Goal: Task Accomplishment & Management: Manage account settings

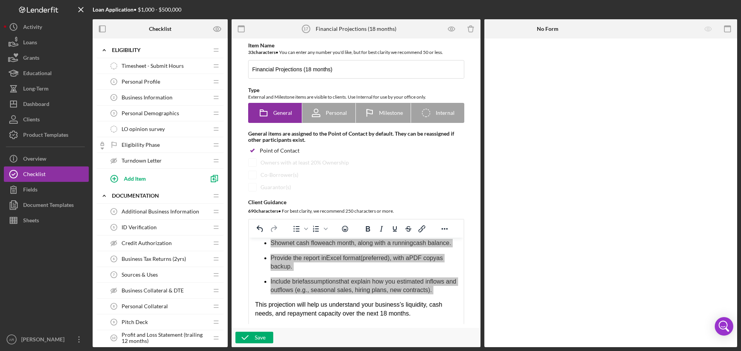
scroll to position [510, 0]
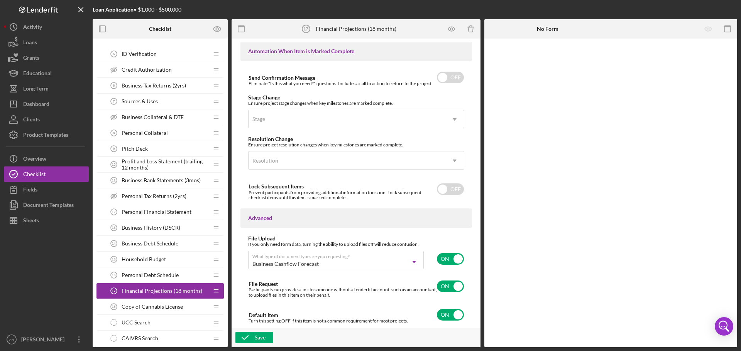
click at [175, 307] on span "Copy of Cannabis License" at bounding box center [151, 307] width 61 height 6
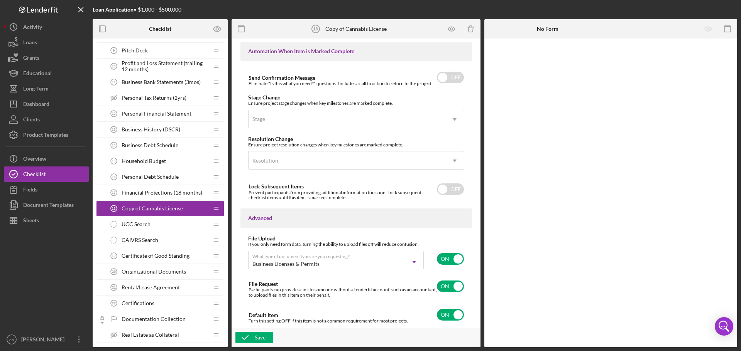
scroll to position [328, 0]
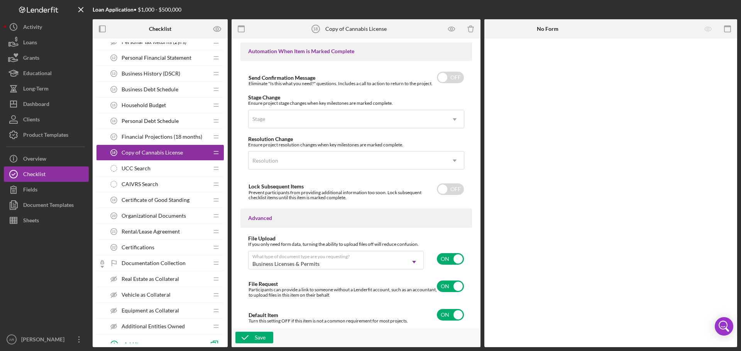
click at [164, 172] on div "UCC Search UCC Search" at bounding box center [157, 168] width 102 height 15
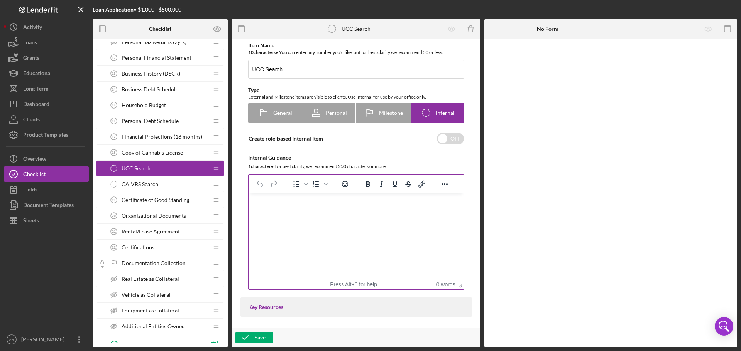
click at [300, 214] on html "." at bounding box center [355, 203] width 214 height 21
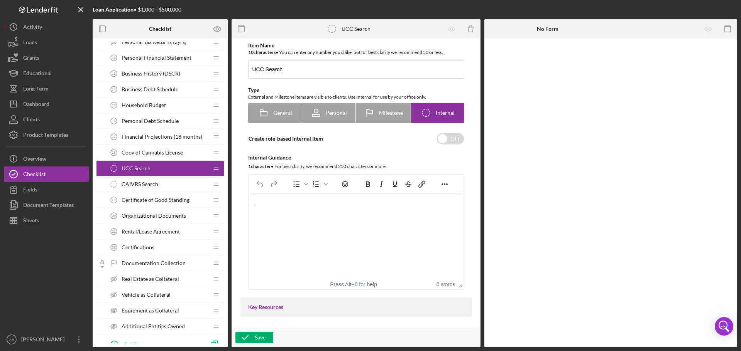
click at [150, 186] on span "CAIVRS Search" at bounding box center [139, 184] width 37 height 6
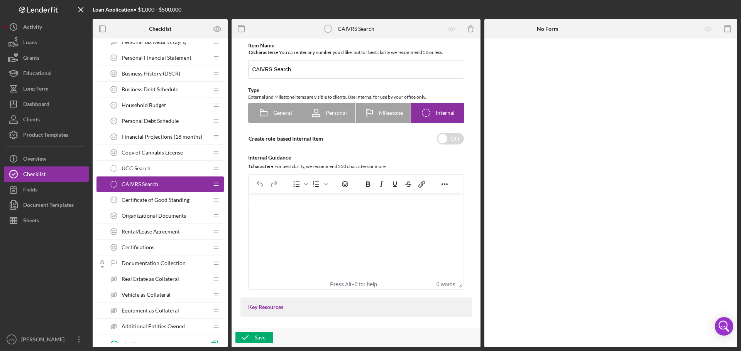
click at [152, 202] on span "Certificate of Good Standing" at bounding box center [155, 200] width 68 height 6
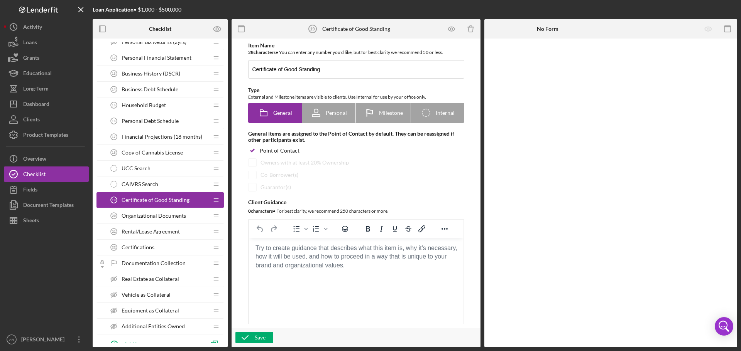
click at [155, 173] on div "UCC Search UCC Search" at bounding box center [157, 168] width 102 height 15
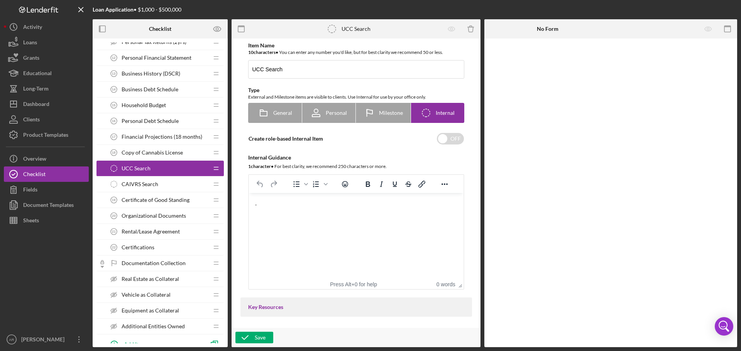
click at [297, 214] on html "." at bounding box center [355, 203] width 214 height 21
click at [164, 184] on div "CAIVRS Search CAIVRS Search" at bounding box center [157, 184] width 102 height 15
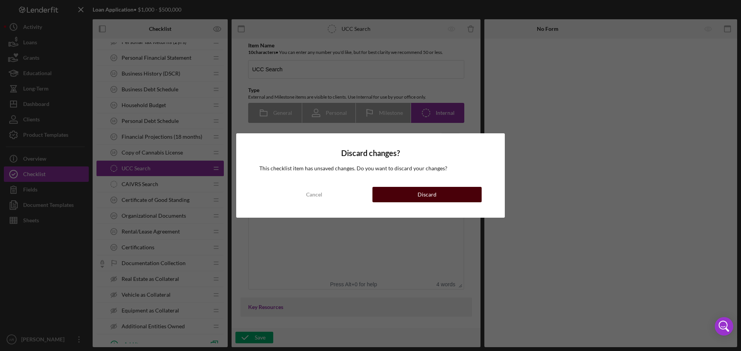
click at [418, 193] on div "Discard" at bounding box center [426, 194] width 19 height 15
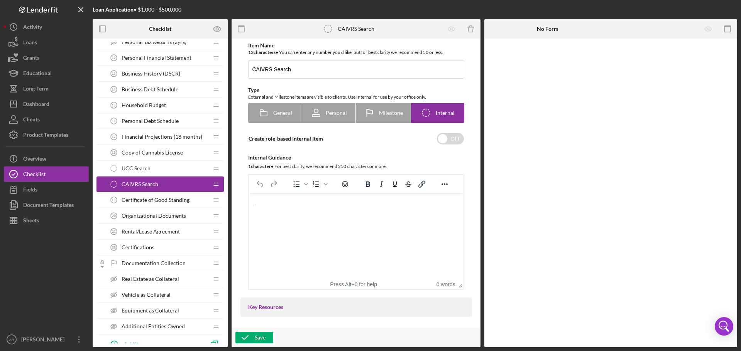
click at [317, 214] on html "." at bounding box center [355, 203] width 214 height 21
click at [156, 170] on div "UCC Search UCC Search" at bounding box center [157, 168] width 102 height 15
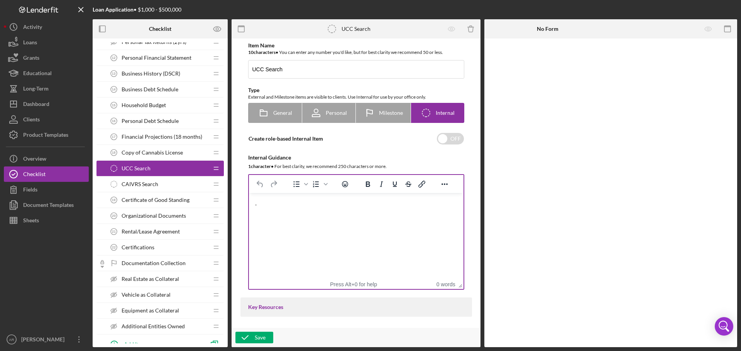
click at [312, 214] on html "." at bounding box center [355, 203] width 214 height 21
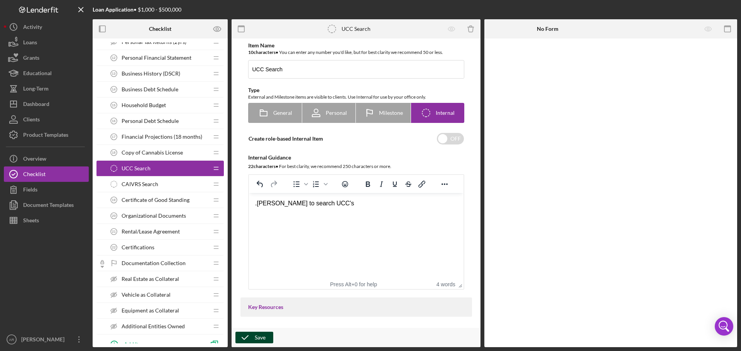
click at [262, 340] on div "Save" at bounding box center [260, 338] width 11 height 12
click at [145, 187] on span "CAIVRS Search" at bounding box center [139, 184] width 37 height 6
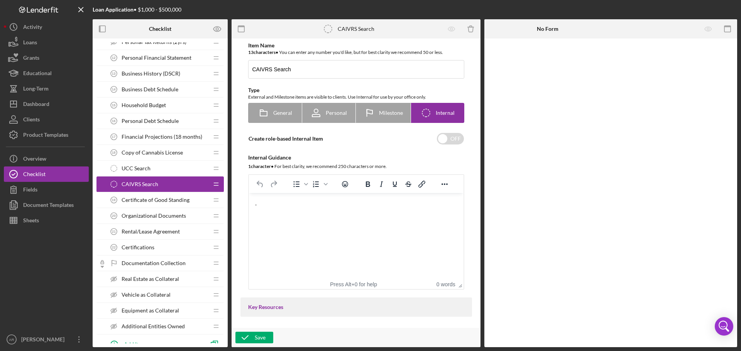
click at [143, 200] on span "Certificate of Good Standing" at bounding box center [155, 200] width 68 height 6
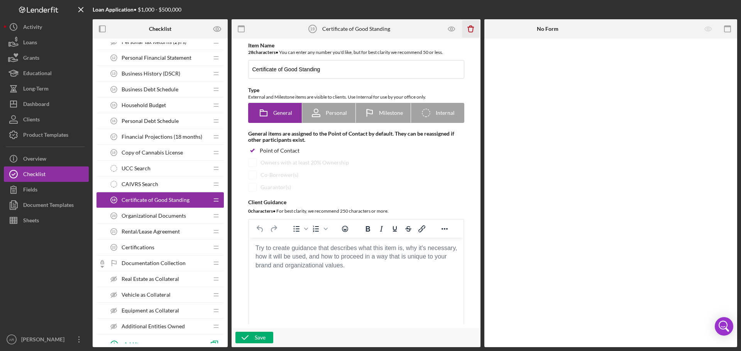
click at [471, 27] on line "button" at bounding box center [470, 27] width 6 height 0
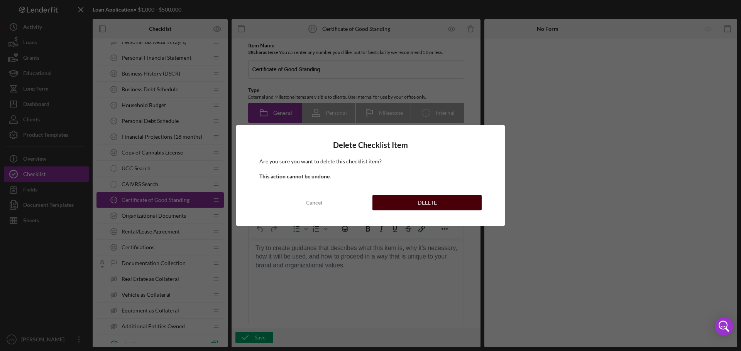
click at [409, 199] on button "DELETE" at bounding box center [426, 202] width 109 height 15
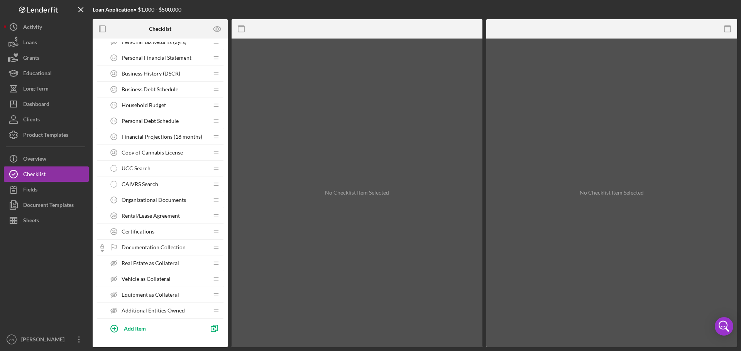
click at [174, 201] on span "Organizational Documents" at bounding box center [153, 200] width 64 height 6
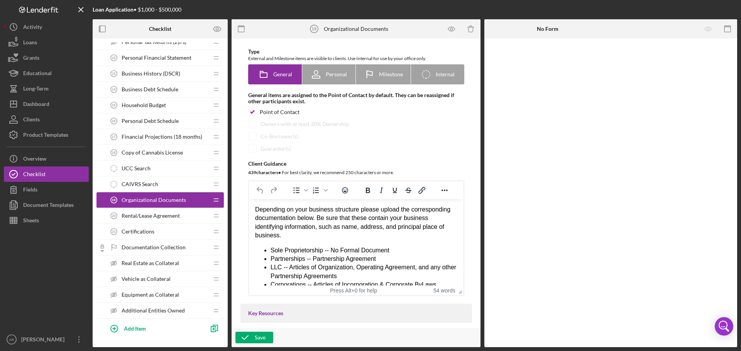
click at [153, 218] on span "Rental/Lease Agreement" at bounding box center [150, 216] width 58 height 6
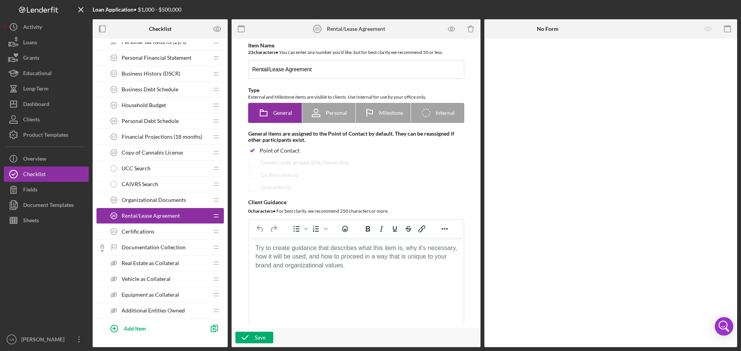
click at [156, 203] on span "Organizational Documents" at bounding box center [153, 200] width 64 height 6
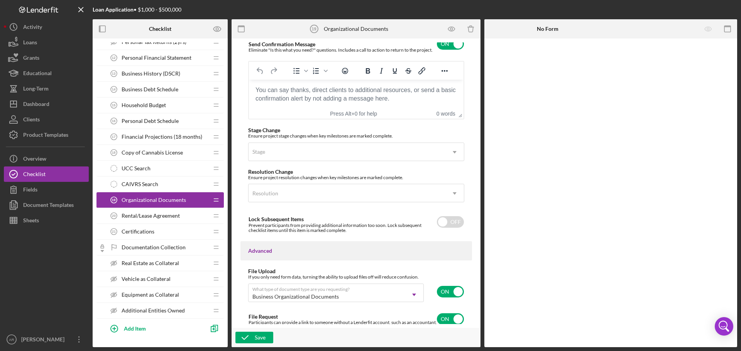
scroll to position [576, 0]
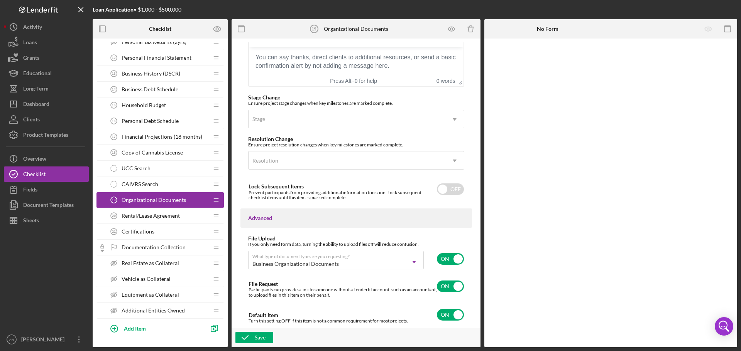
click at [134, 216] on span "Rental/Lease Agreement" at bounding box center [150, 216] width 58 height 6
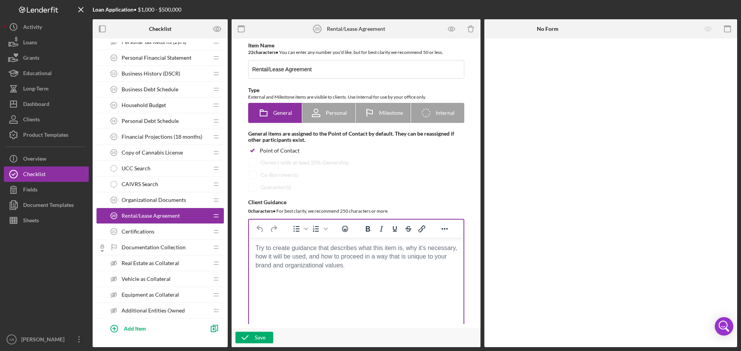
click at [357, 259] on html at bounding box center [355, 248] width 214 height 21
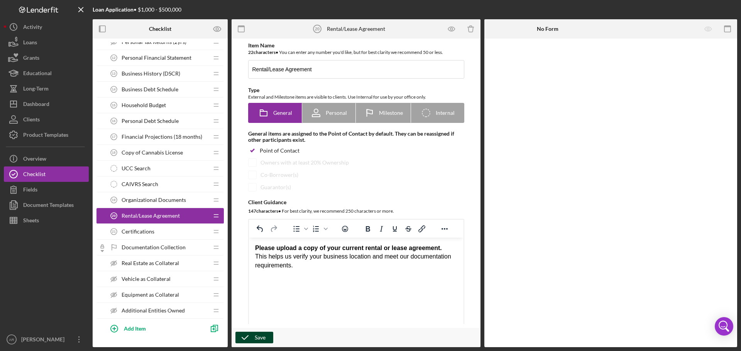
click at [245, 336] on icon "button" at bounding box center [244, 337] width 19 height 19
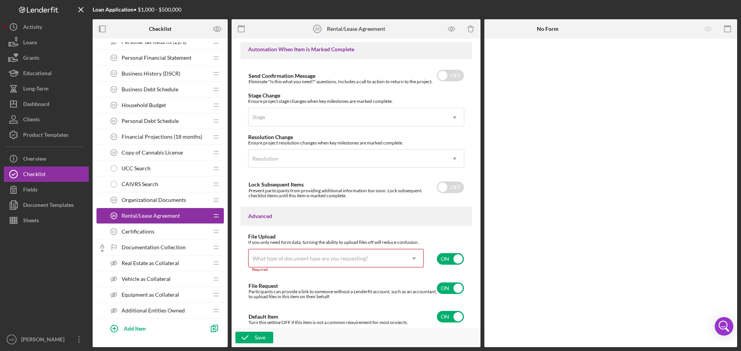
scroll to position [513, 0]
click at [258, 253] on div "What type of document type are you requesting?" at bounding box center [326, 257] width 156 height 18
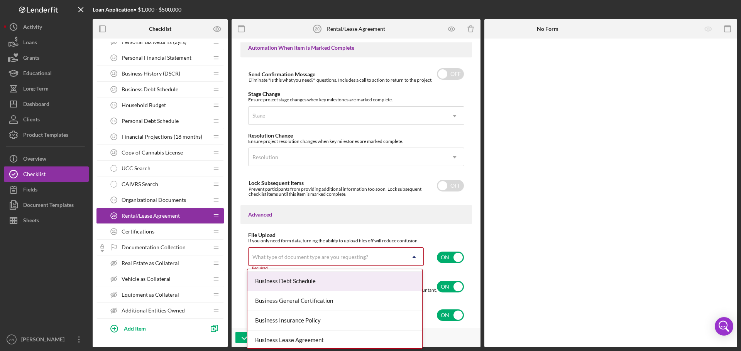
scroll to position [154, 0]
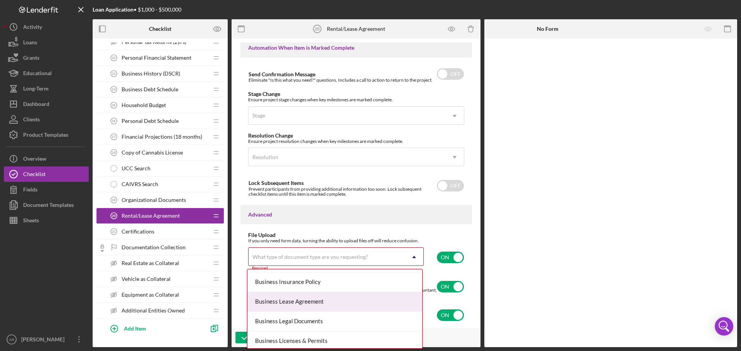
click at [349, 306] on div "Business Lease Agreement" at bounding box center [334, 302] width 175 height 20
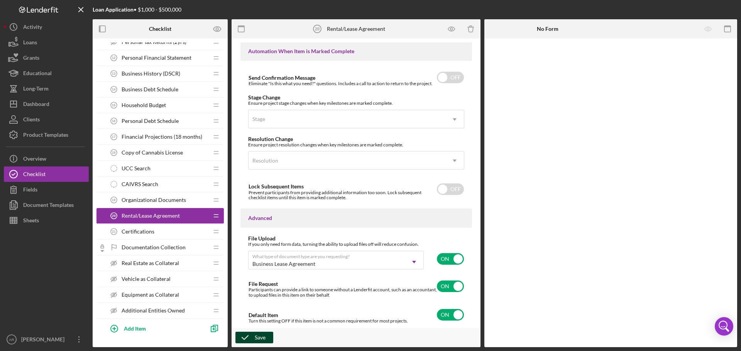
click at [253, 338] on icon "button" at bounding box center [244, 337] width 19 height 19
click at [172, 234] on div "Certifications 21 Certifications" at bounding box center [157, 231] width 102 height 15
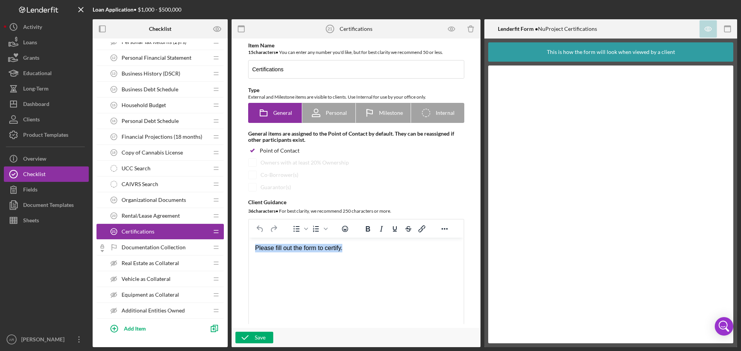
drag, startPoint x: 364, startPoint y: 250, endPoint x: 252, endPoint y: 249, distance: 111.5
click at [252, 249] on html "Please fill out the form to certify." at bounding box center [355, 248] width 214 height 21
drag, startPoint x: 378, startPoint y: 250, endPoint x: 239, endPoint y: 250, distance: 138.9
click at [248, 250] on html "Please initial next to each true statemnt" at bounding box center [355, 248] width 214 height 21
copy div "Please initial next to each true statemnt"
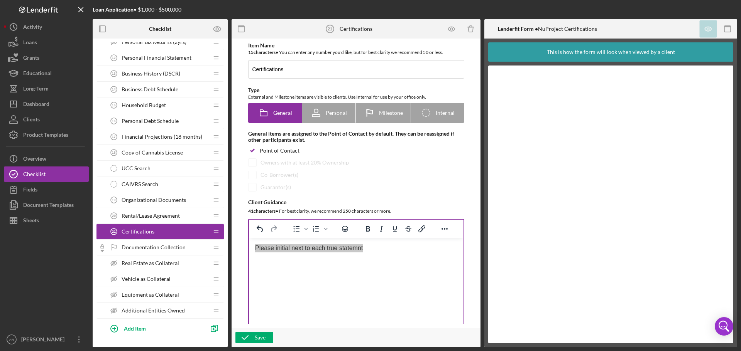
drag, startPoint x: 711, startPoint y: 531, endPoint x: 438, endPoint y: 285, distance: 367.6
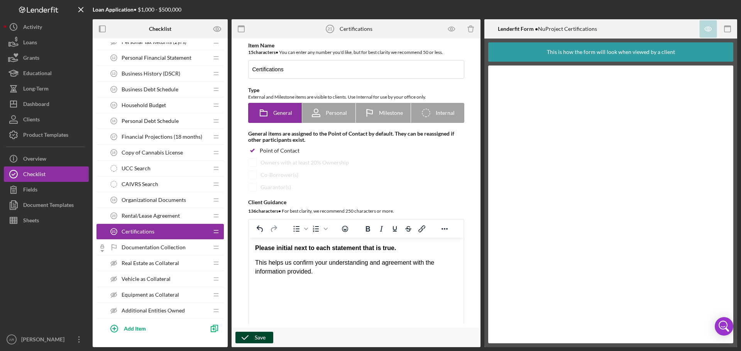
click at [258, 336] on div "Save" at bounding box center [260, 338] width 11 height 12
click at [40, 30] on div "Activity" at bounding box center [32, 27] width 19 height 17
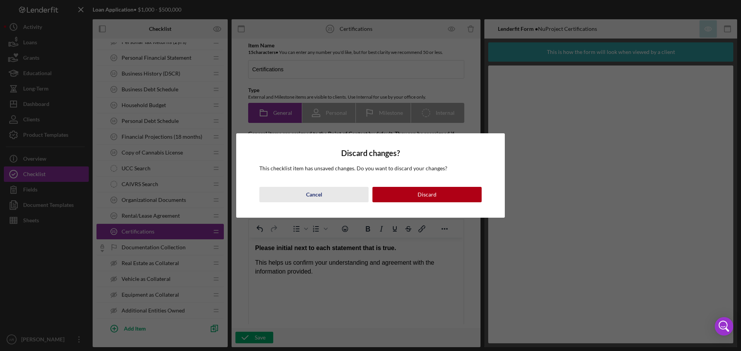
click at [317, 191] on div "Cancel" at bounding box center [314, 194] width 16 height 15
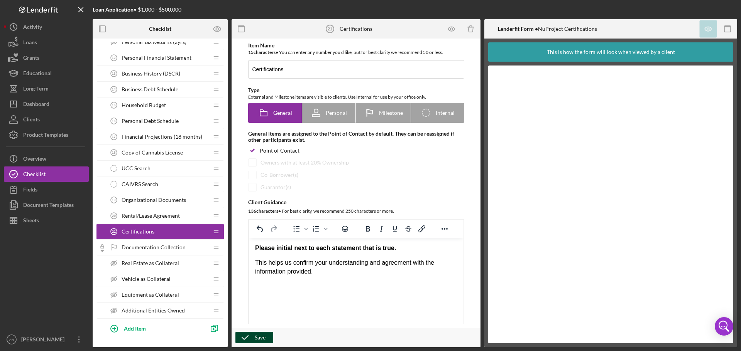
click at [256, 335] on div "Save" at bounding box center [260, 338] width 11 height 12
click at [37, 31] on div "Activity" at bounding box center [32, 27] width 19 height 17
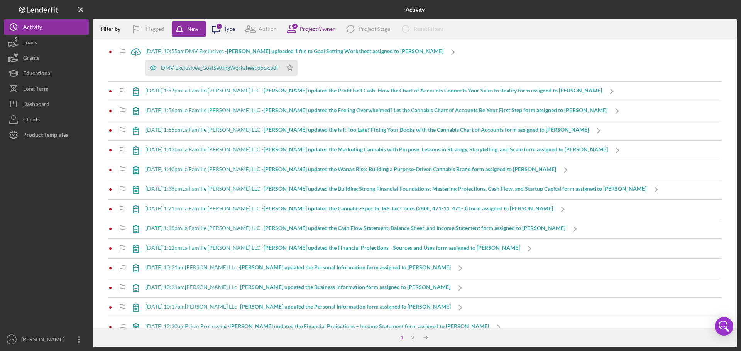
click at [219, 31] on icon at bounding box center [215, 29] width 7 height 7
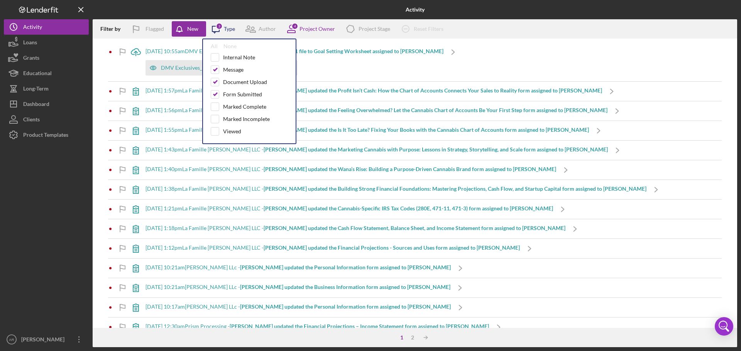
click at [219, 31] on icon at bounding box center [215, 29] width 7 height 7
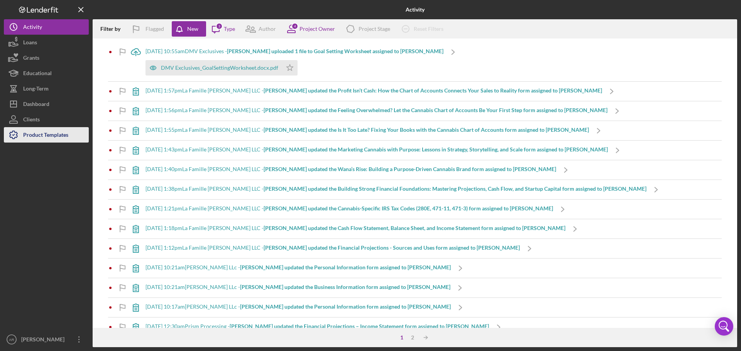
click at [37, 136] on div "Product Templates" at bounding box center [45, 135] width 45 height 17
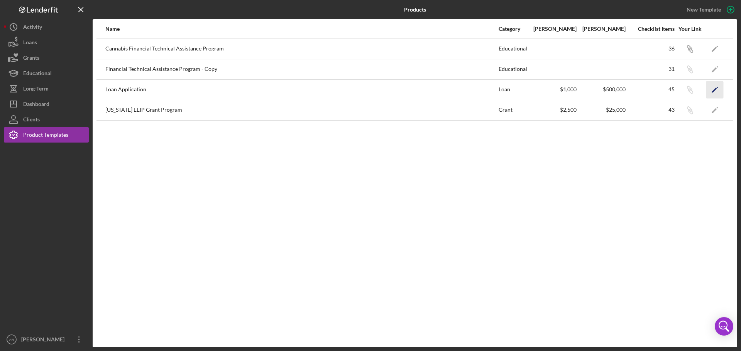
click at [715, 87] on icon "Icon/Edit" at bounding box center [714, 89] width 17 height 17
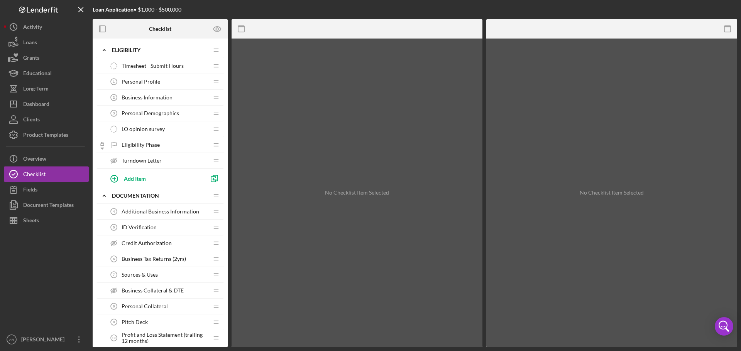
click at [166, 99] on span "Business Information" at bounding box center [146, 97] width 51 height 6
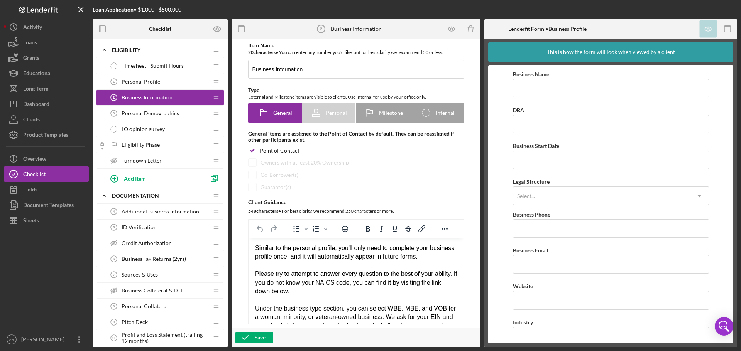
click at [164, 111] on span "Personal Demographics" at bounding box center [149, 113] width 57 height 6
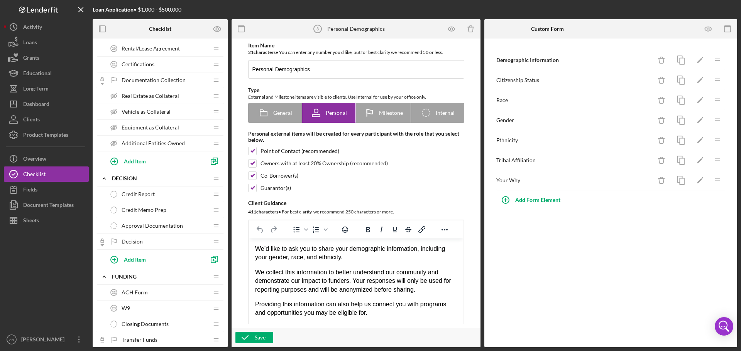
scroll to position [505, 0]
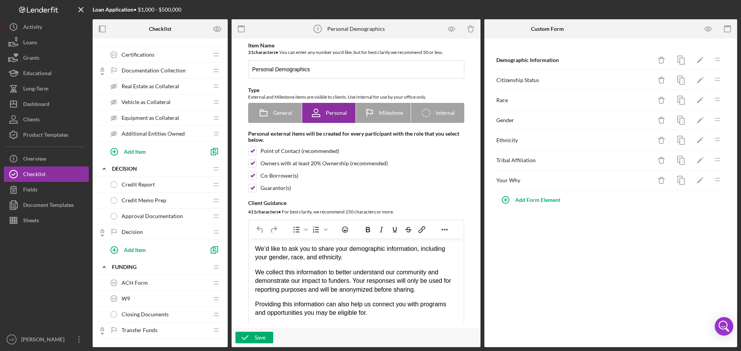
click at [154, 187] on span "Credit Report" at bounding box center [137, 185] width 33 height 6
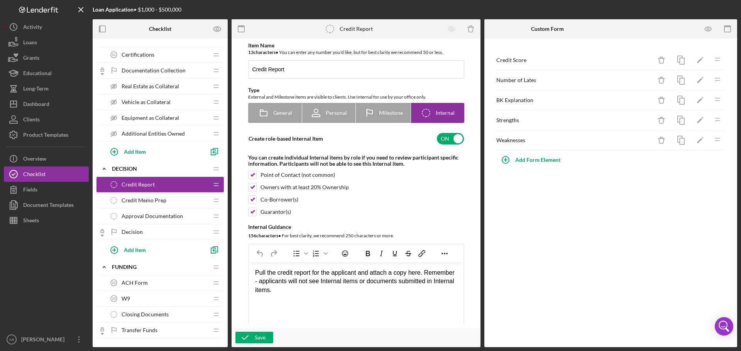
click at [157, 204] on span "Credit Memo Prep" at bounding box center [143, 200] width 45 height 6
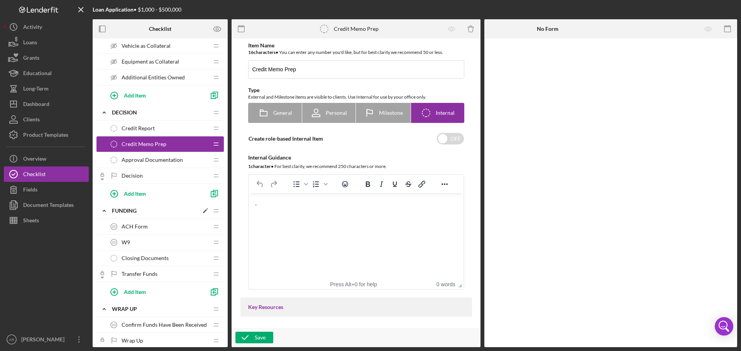
scroll to position [582, 0]
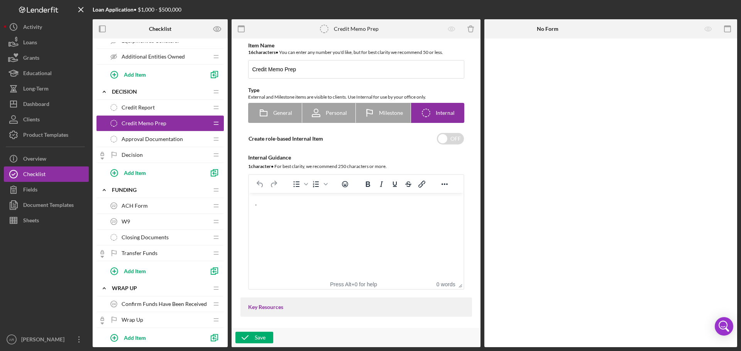
click at [155, 143] on div "Approval Documentation Approval Documentation" at bounding box center [157, 139] width 102 height 15
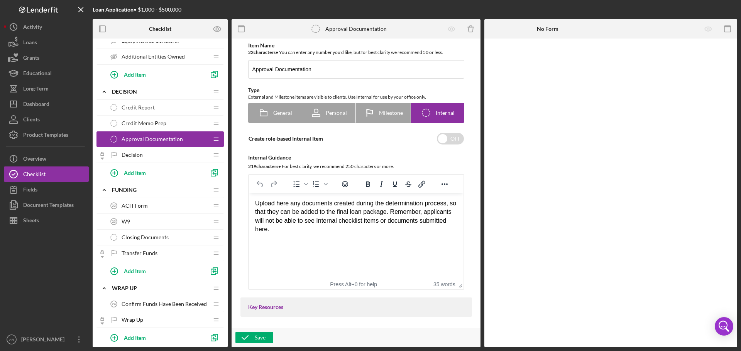
click at [154, 158] on div "Decision Decision" at bounding box center [157, 154] width 102 height 15
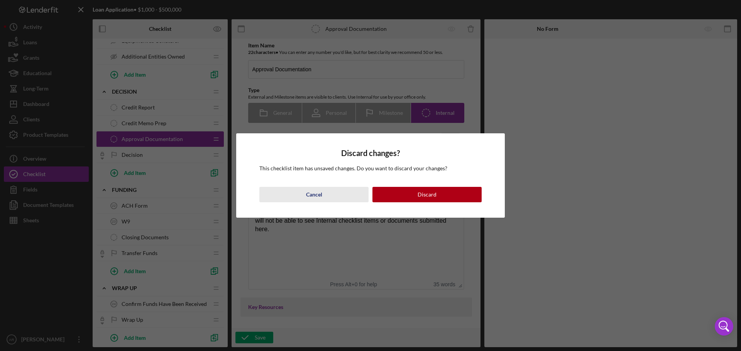
click at [302, 190] on button "Cancel" at bounding box center [313, 194] width 109 height 15
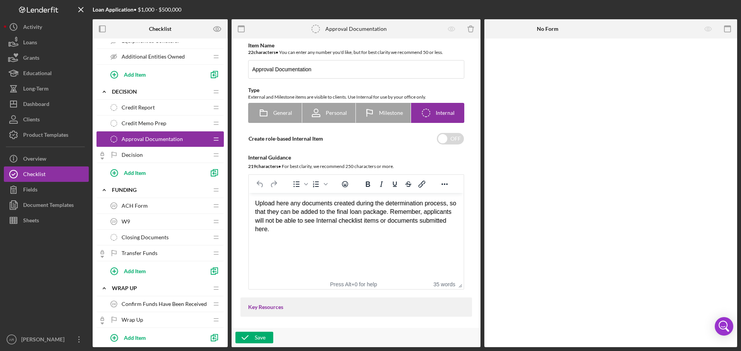
click at [175, 155] on div "Decision Decision" at bounding box center [157, 154] width 102 height 15
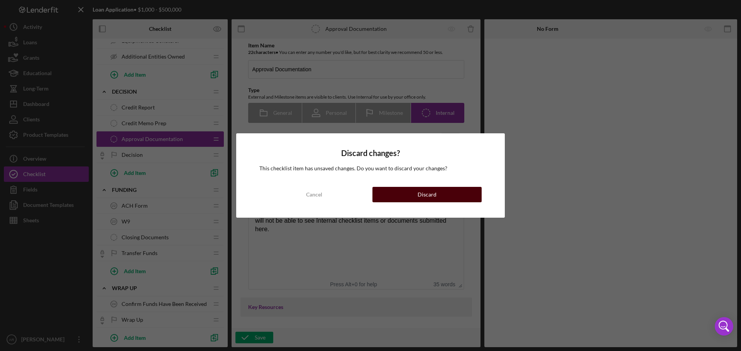
click at [429, 192] on div "Discard" at bounding box center [426, 194] width 19 height 15
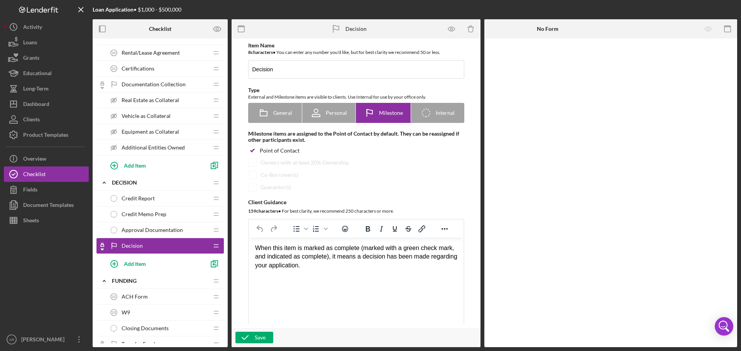
scroll to position [505, 0]
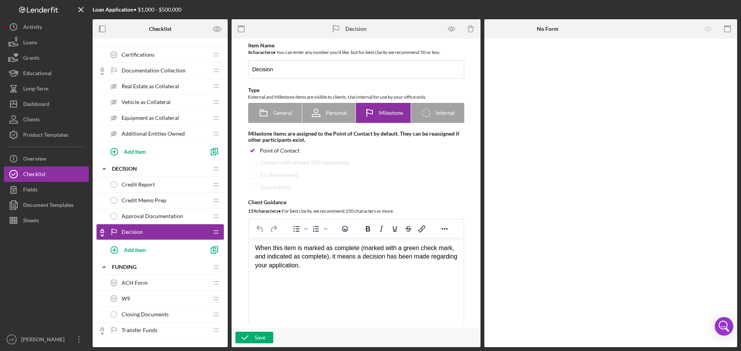
click at [144, 183] on span "Credit Report" at bounding box center [137, 185] width 33 height 6
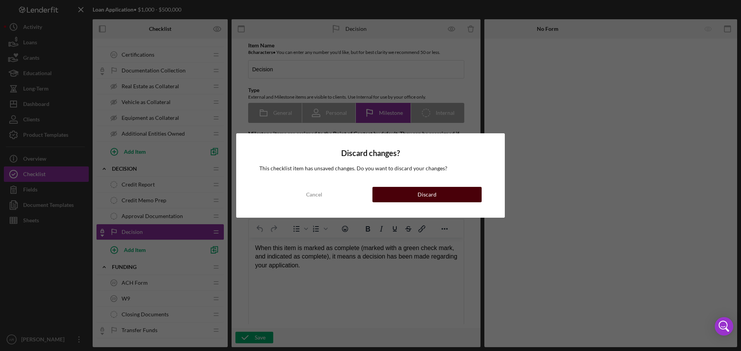
click at [410, 189] on button "Discard" at bounding box center [426, 194] width 109 height 15
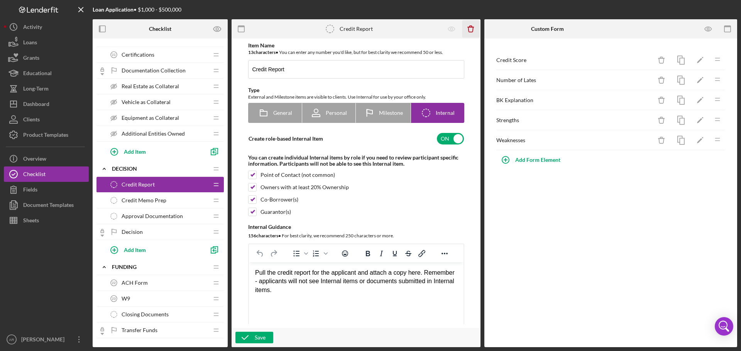
click at [468, 27] on line "button" at bounding box center [470, 27] width 6 height 0
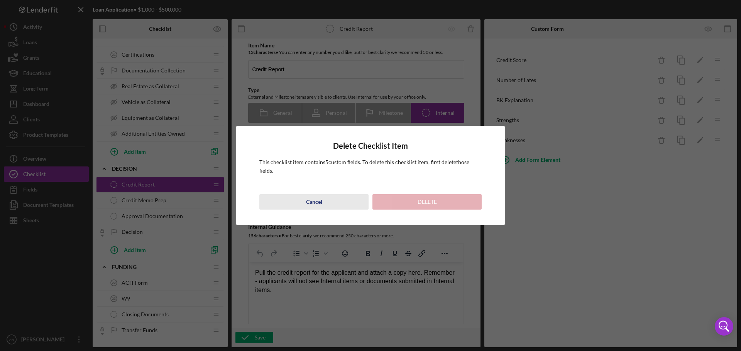
click at [312, 197] on div "Cancel" at bounding box center [314, 201] width 16 height 15
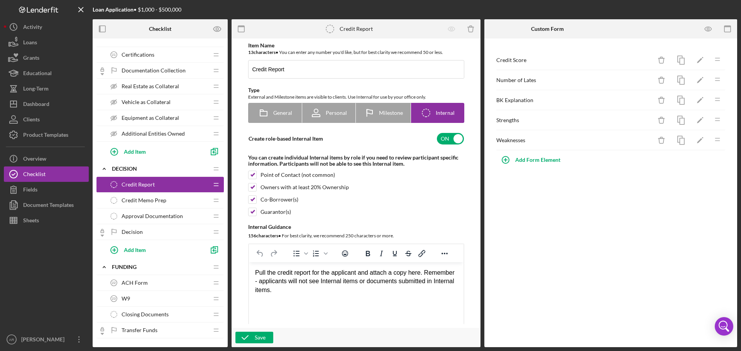
click at [158, 202] on span "Credit Memo Prep" at bounding box center [143, 200] width 45 height 6
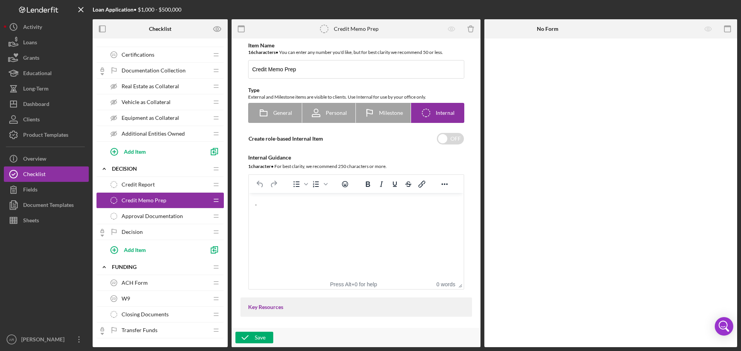
click at [172, 221] on div "Approval Documentation Approval Documentation" at bounding box center [157, 216] width 102 height 15
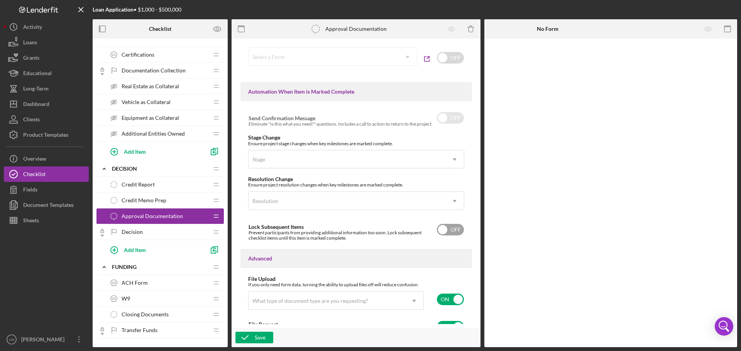
scroll to position [464, 0]
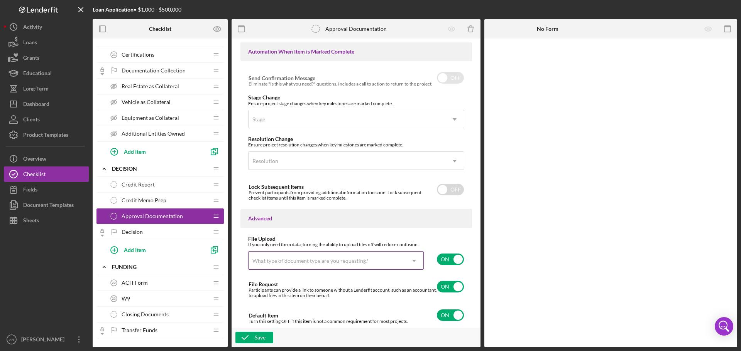
click at [303, 260] on div "What type of document type are you requesting?" at bounding box center [310, 261] width 116 height 6
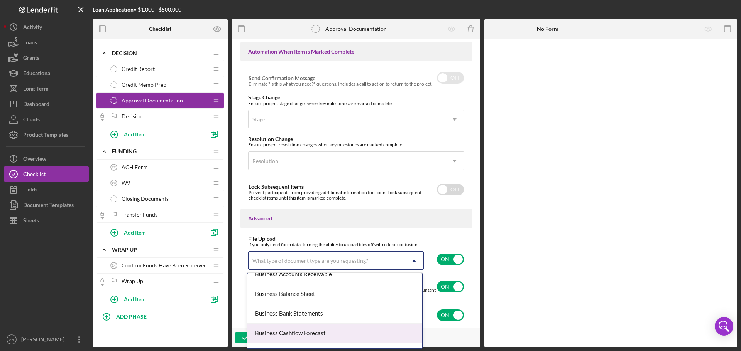
scroll to position [0, 0]
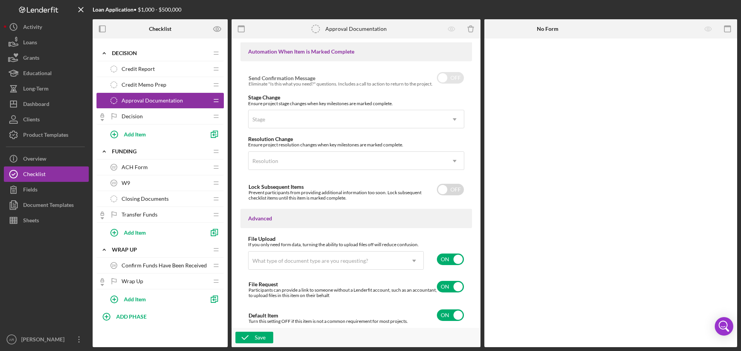
click at [245, 227] on div "Advanced" at bounding box center [355, 218] width 231 height 19
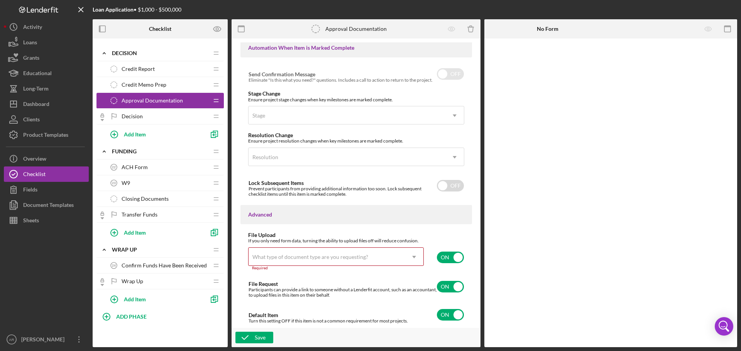
click at [293, 257] on div "What type of document type are you requesting?" at bounding box center [310, 257] width 116 height 6
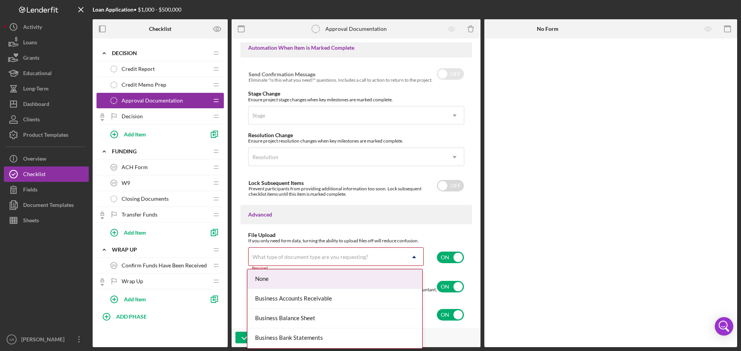
click at [267, 226] on div "Item Name 22 character s • You can enter any number you'd like, but for best cl…" at bounding box center [355, 183] width 241 height 282
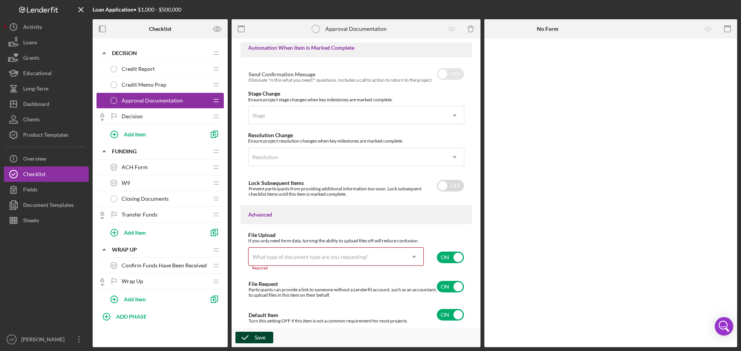
click at [256, 335] on div "Save" at bounding box center [260, 338] width 11 height 12
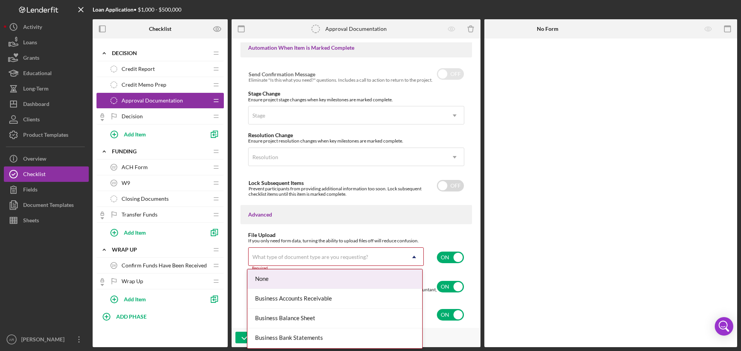
click at [283, 256] on div "What type of document type are you requesting?" at bounding box center [310, 257] width 116 height 6
click at [330, 281] on div "None" at bounding box center [334, 280] width 175 height 20
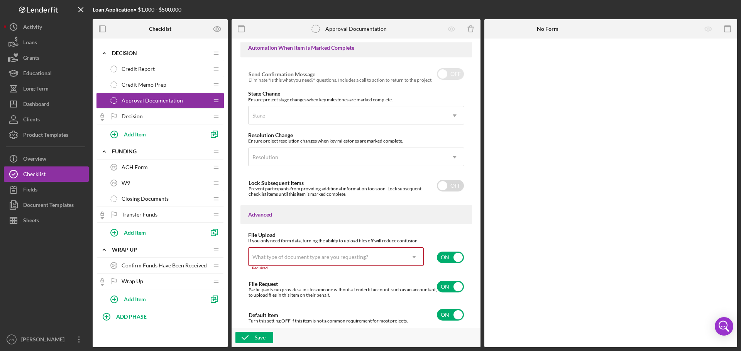
click at [307, 262] on div "What type of document type are you requesting?" at bounding box center [326, 257] width 156 height 18
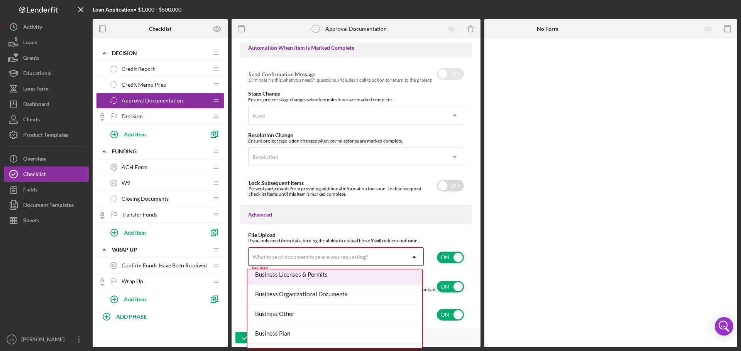
scroll to position [231, 0]
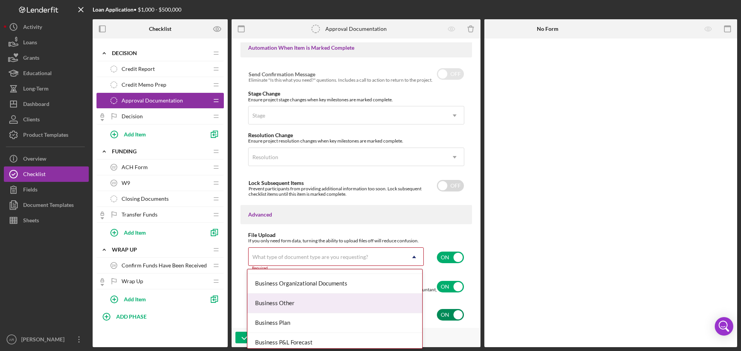
click at [376, 307] on div "Business Other" at bounding box center [334, 304] width 175 height 20
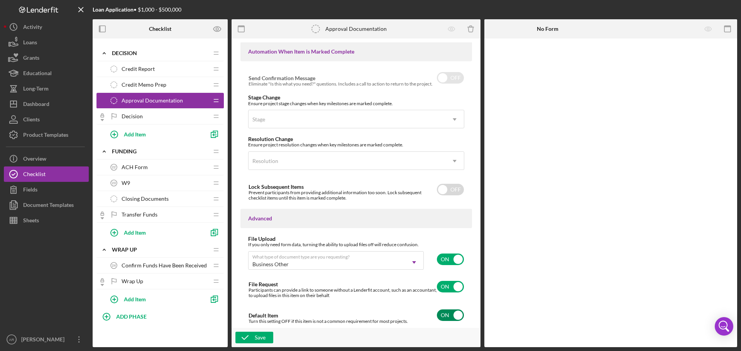
scroll to position [464, 0]
click at [256, 339] on div "Save" at bounding box center [260, 338] width 11 height 12
click at [162, 120] on div "Decision Decision" at bounding box center [157, 116] width 102 height 15
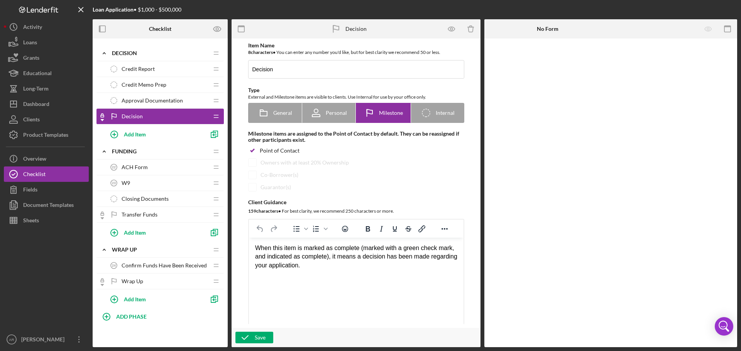
click at [162, 169] on div "ACH Form 22 ACH Form" at bounding box center [157, 167] width 102 height 15
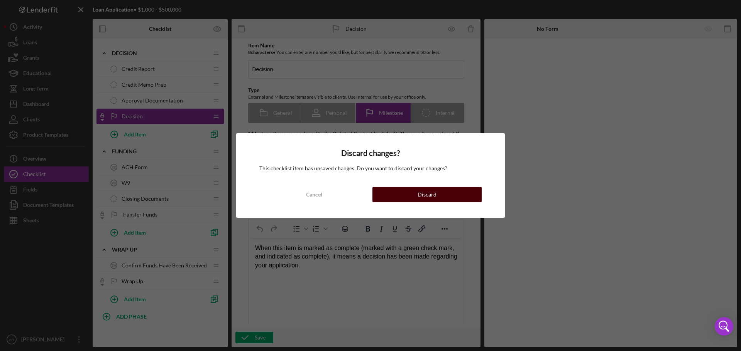
click at [395, 192] on button "Discard" at bounding box center [426, 194] width 109 height 15
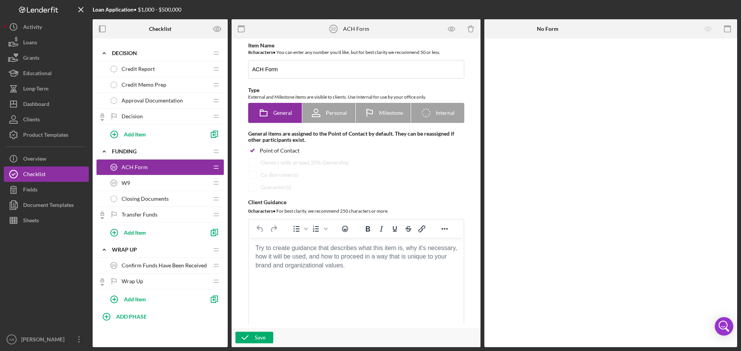
click at [158, 199] on span "Closing Documents" at bounding box center [144, 199] width 47 height 6
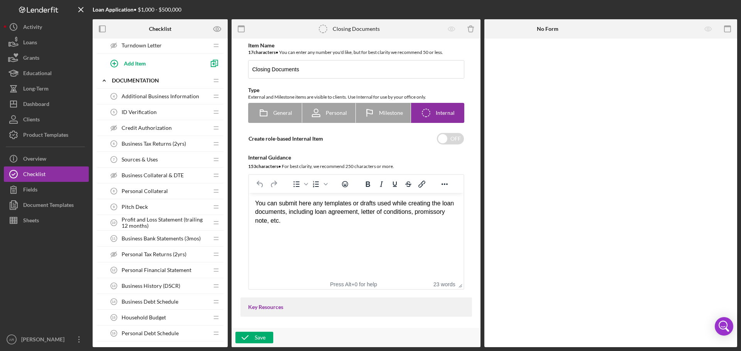
scroll to position [116, 0]
click at [199, 238] on span "Business Bank Statements (3mos)" at bounding box center [160, 238] width 79 height 6
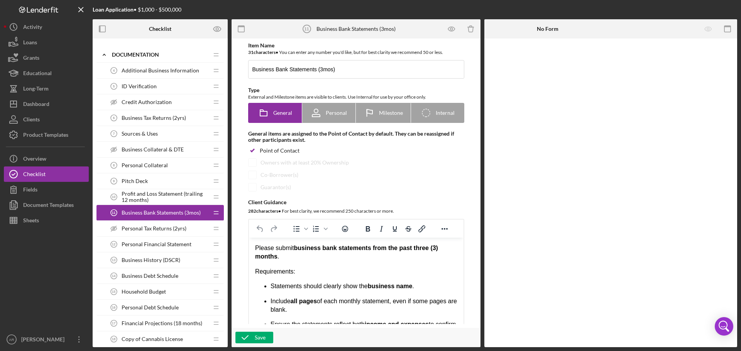
scroll to position [154, 0]
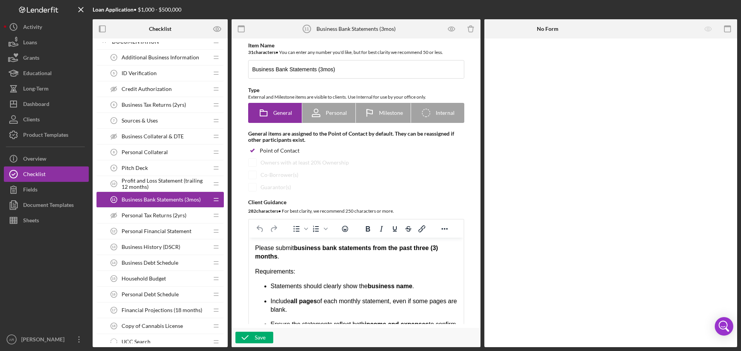
click at [157, 280] on span "Household Budget" at bounding box center [143, 279] width 44 height 6
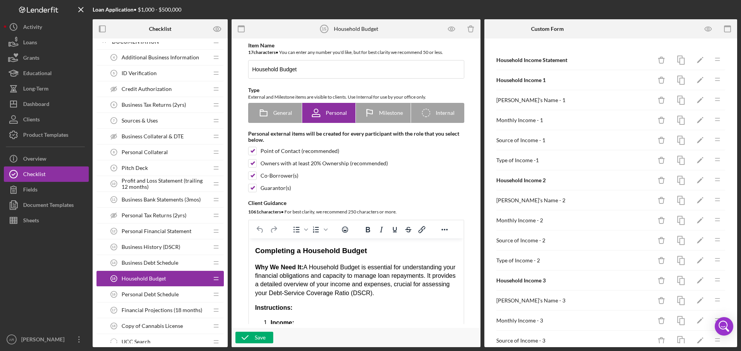
click at [143, 231] on span "Personal Financial Statement" at bounding box center [156, 231] width 70 height 6
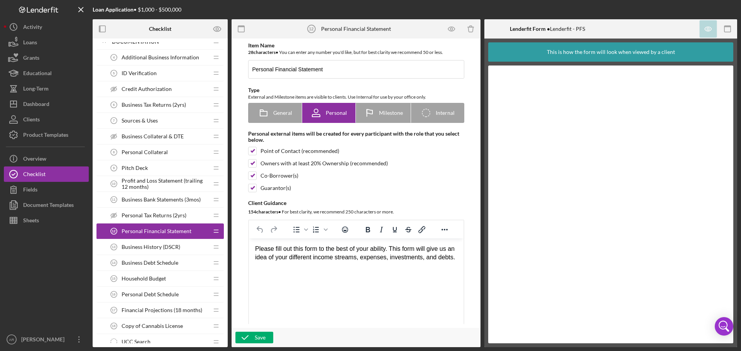
click at [167, 293] on span "Personal Debt Schedule" at bounding box center [149, 295] width 57 height 6
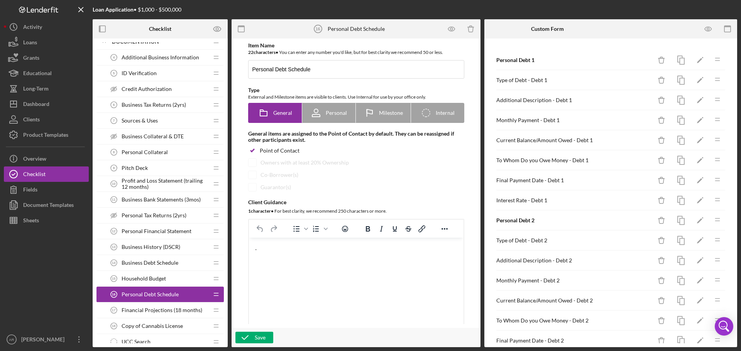
click at [161, 278] on span "Household Budget" at bounding box center [143, 279] width 44 height 6
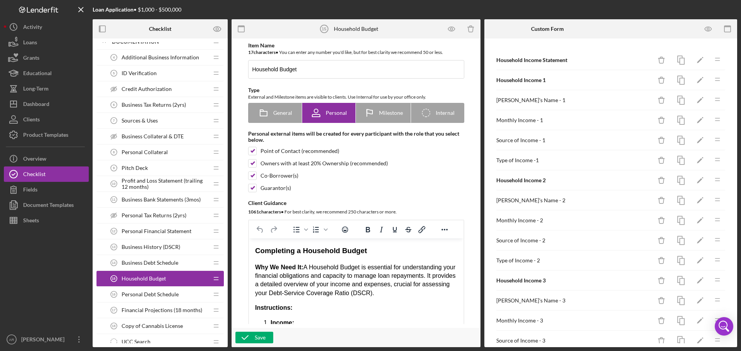
click at [170, 231] on span "Personal Financial Statement" at bounding box center [156, 231] width 70 height 6
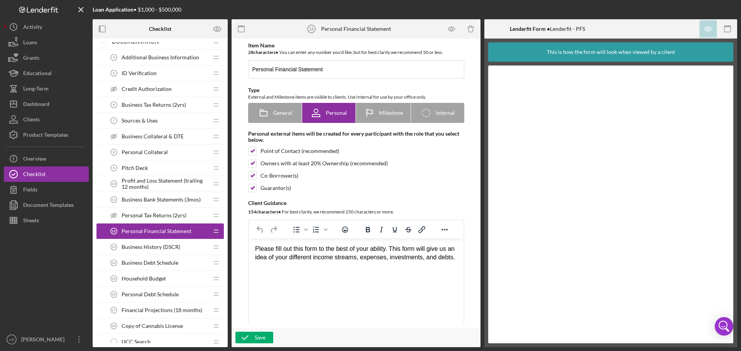
click at [160, 292] on span "Personal Debt Schedule" at bounding box center [149, 295] width 57 height 6
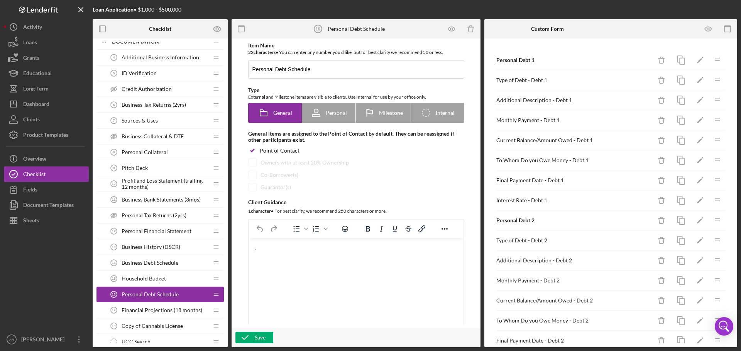
click at [151, 230] on span "Personal Financial Statement" at bounding box center [156, 231] width 70 height 6
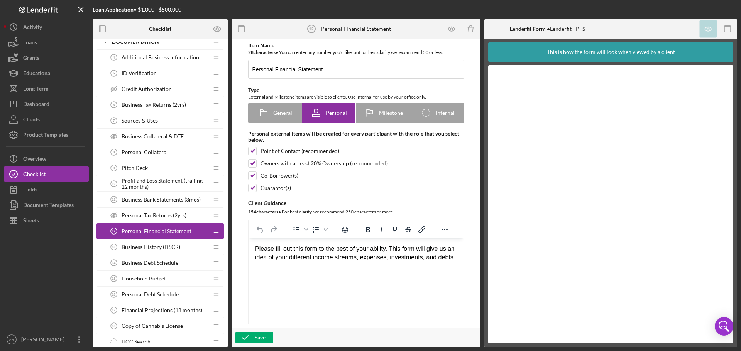
click at [155, 278] on span "Household Budget" at bounding box center [143, 279] width 44 height 6
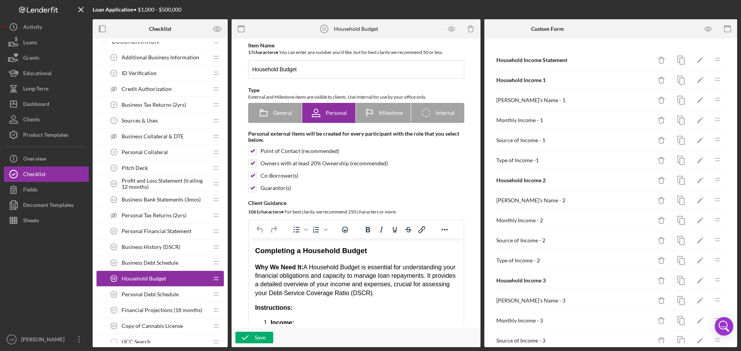
click at [161, 279] on span "Household Budget" at bounding box center [143, 279] width 44 height 6
click at [115, 278] on tspan "15" at bounding box center [114, 279] width 4 height 4
click at [219, 280] on icon "Icon/Drag" at bounding box center [215, 278] width 15 height 15
click at [243, 30] on icon "button" at bounding box center [241, 28] width 17 height 17
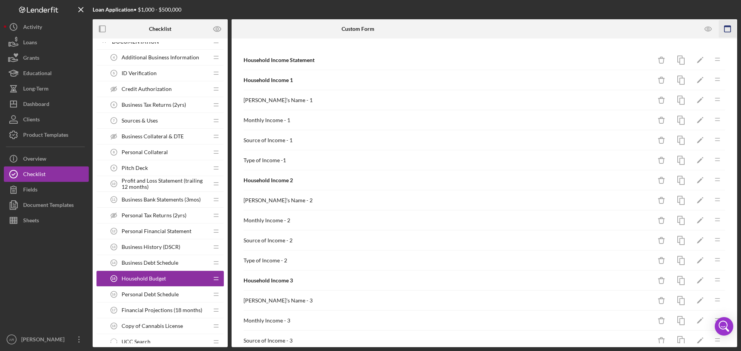
click at [730, 32] on icon "button" at bounding box center [727, 28] width 17 height 17
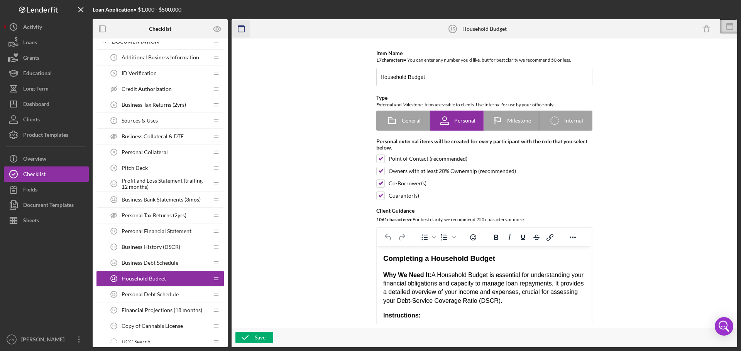
click at [244, 31] on icon "button" at bounding box center [241, 28] width 17 height 17
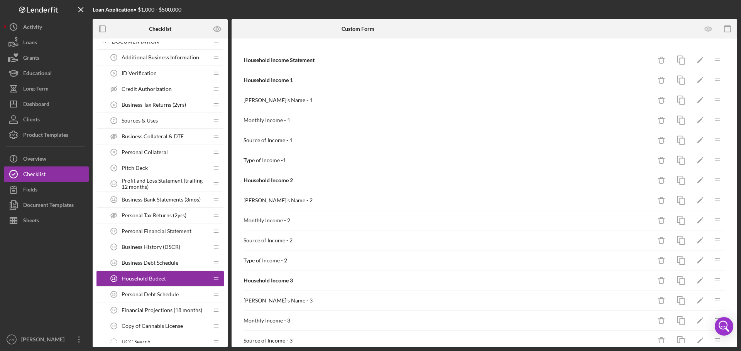
click at [192, 280] on div "Household Budget 15 Household Budget" at bounding box center [157, 278] width 102 height 15
click at [723, 30] on icon "button" at bounding box center [727, 28] width 17 height 17
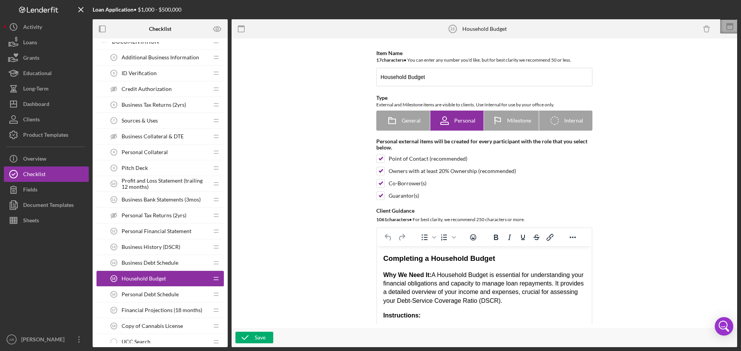
click at [734, 27] on icon at bounding box center [729, 26] width 19 height 19
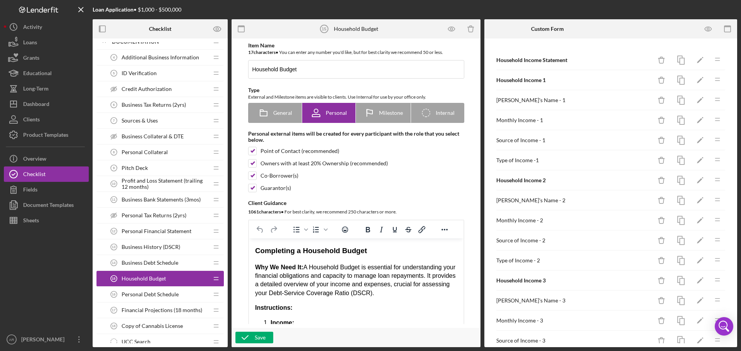
click at [437, 126] on div "Item Name 17 character s • You can enter any number you'd like, but for best cl…" at bounding box center [355, 188] width 231 height 293
click at [437, 119] on div "Icon/Checklist Item Internal Internal" at bounding box center [437, 112] width 34 height 19
radio input "false"
radio input "true"
checkbox input "false"
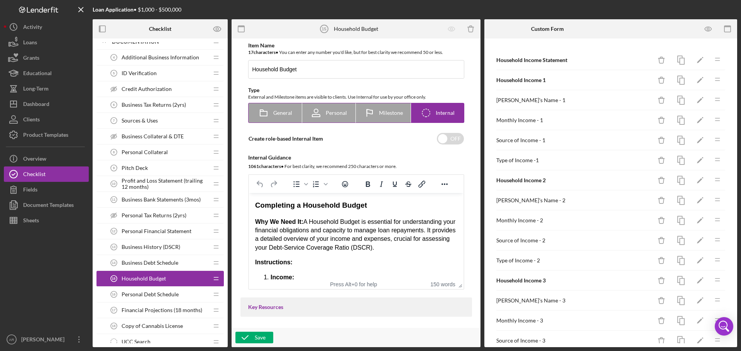
click at [272, 118] on icon at bounding box center [263, 112] width 19 height 19
radio input "true"
checkbox input "true"
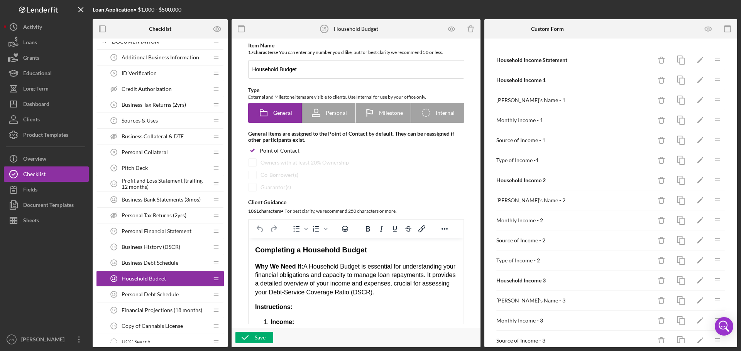
click at [132, 282] on span "Household Budget" at bounding box center [143, 279] width 44 height 6
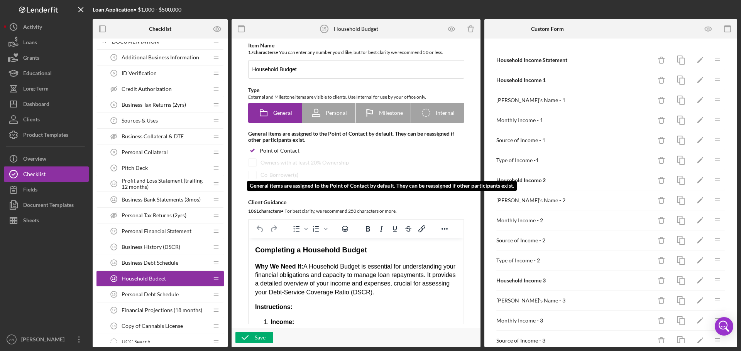
drag, startPoint x: 132, startPoint y: 282, endPoint x: 326, endPoint y: 179, distance: 219.8
click at [326, 179] on div "Co-Borrower(s)" at bounding box center [356, 175] width 216 height 8
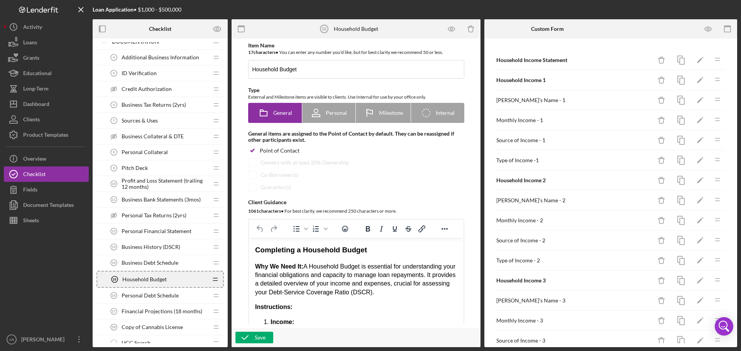
click at [213, 278] on icon "Icon/Drag" at bounding box center [215, 279] width 15 height 15
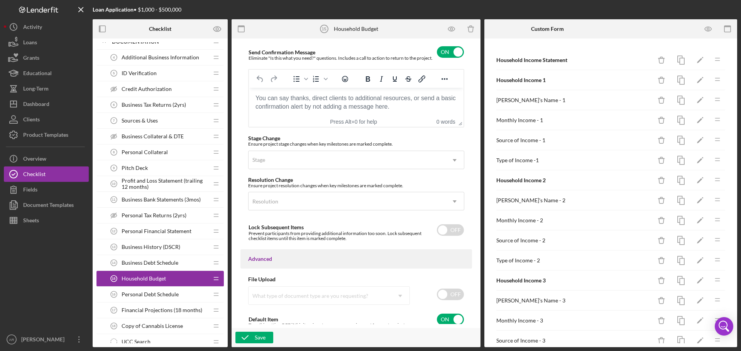
scroll to position [539, 0]
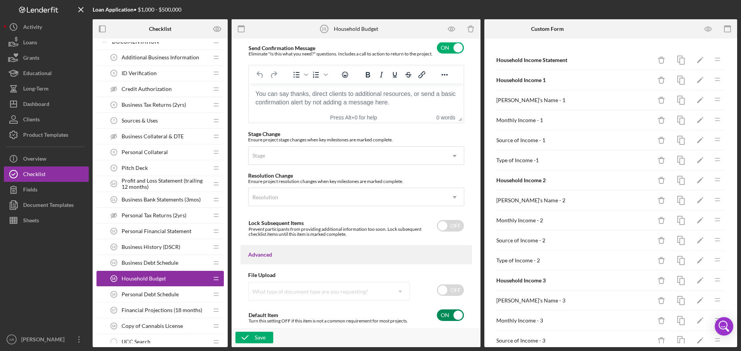
click at [447, 322] on div "Default Item Turn this setting OFF if this item is not a common requirement for…" at bounding box center [356, 315] width 216 height 18
click at [449, 321] on input "checkbox" at bounding box center [450, 316] width 27 height 12
checkbox input "true"
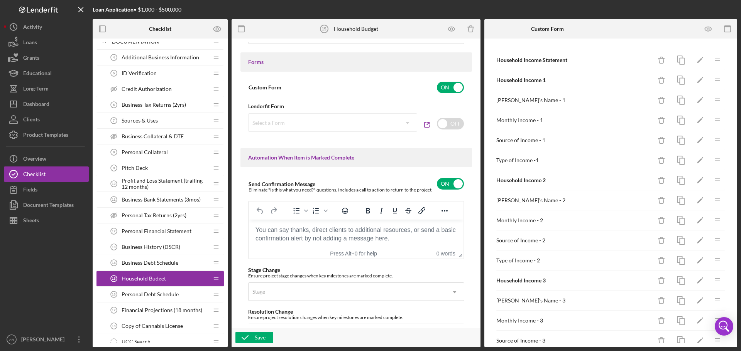
scroll to position [385, 0]
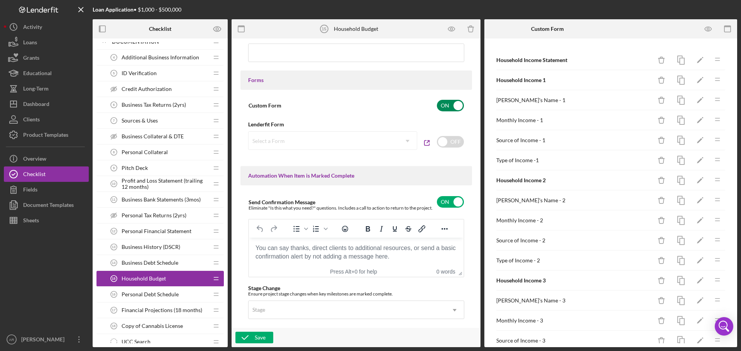
click at [443, 107] on input "checkbox" at bounding box center [450, 106] width 27 height 12
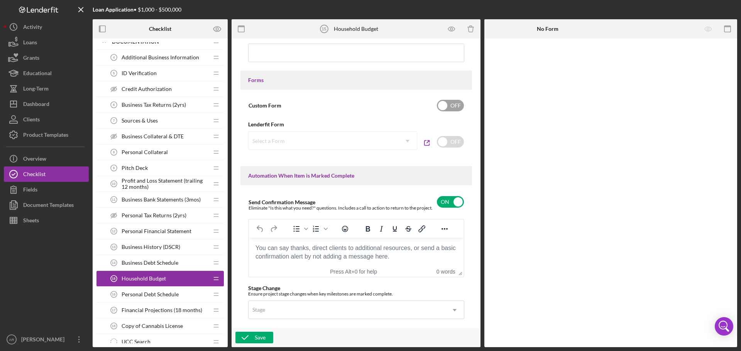
click at [443, 107] on input "checkbox" at bounding box center [450, 106] width 27 height 12
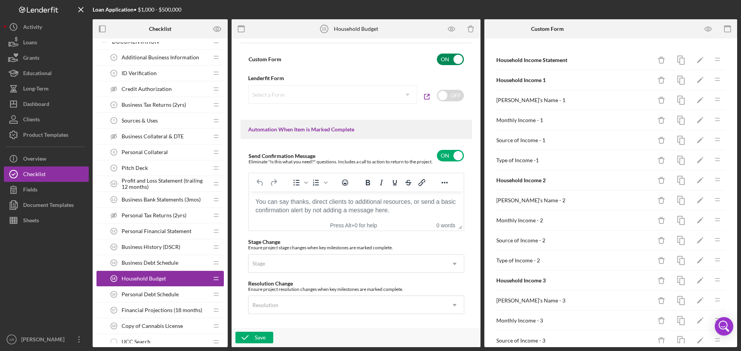
scroll to position [424, 0]
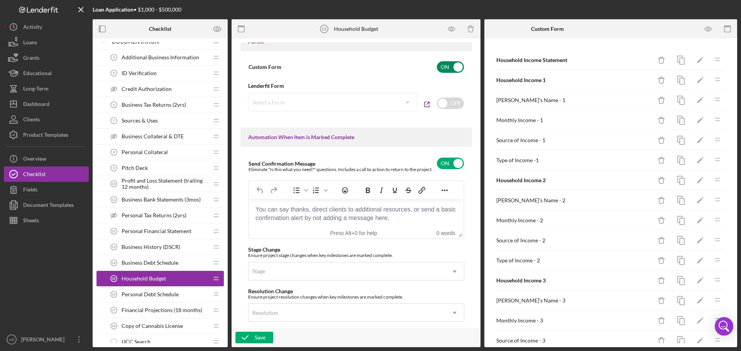
click at [450, 66] on input "checkbox" at bounding box center [450, 67] width 27 height 12
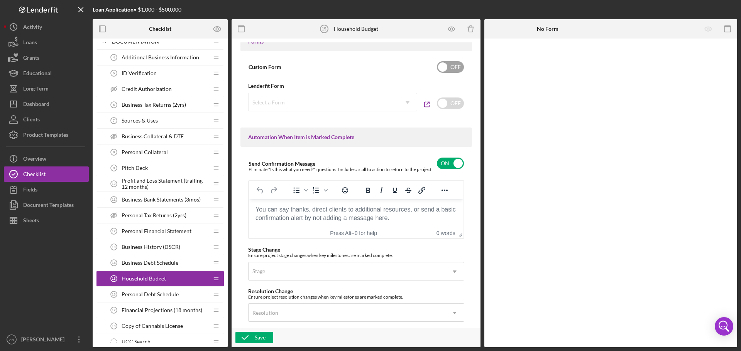
click at [447, 71] on input "checkbox" at bounding box center [450, 67] width 27 height 12
checkbox input "true"
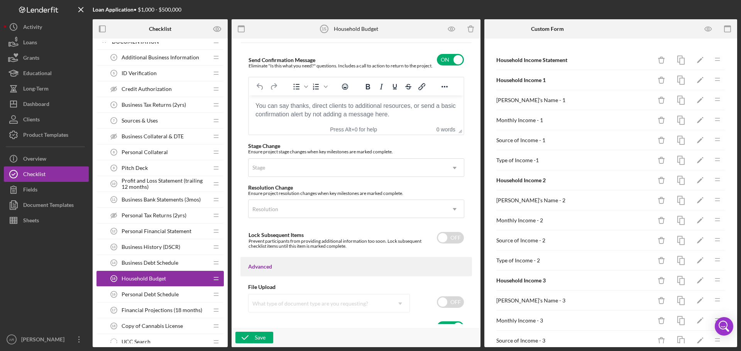
scroll to position [539, 0]
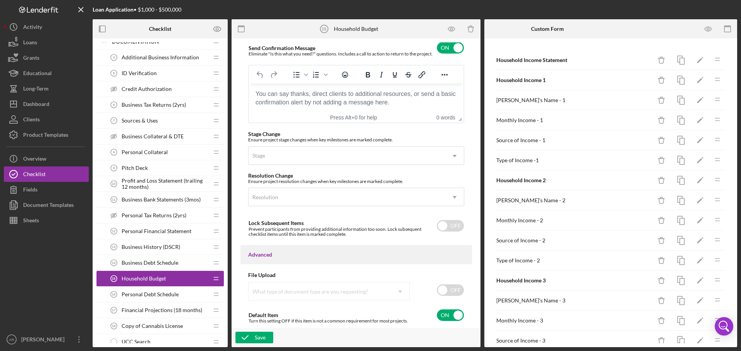
click at [151, 294] on span "Personal Debt Schedule" at bounding box center [149, 295] width 57 height 6
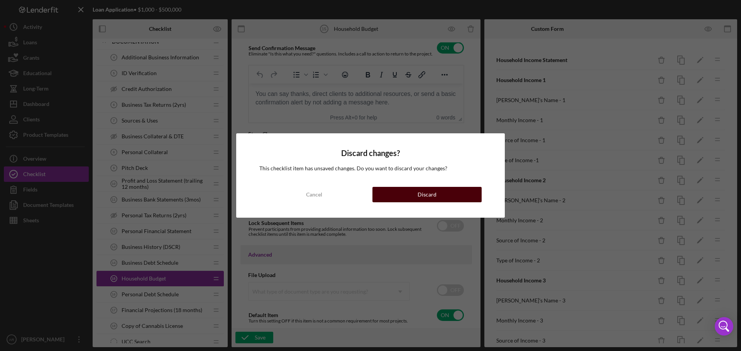
click at [404, 195] on button "Discard" at bounding box center [426, 194] width 109 height 15
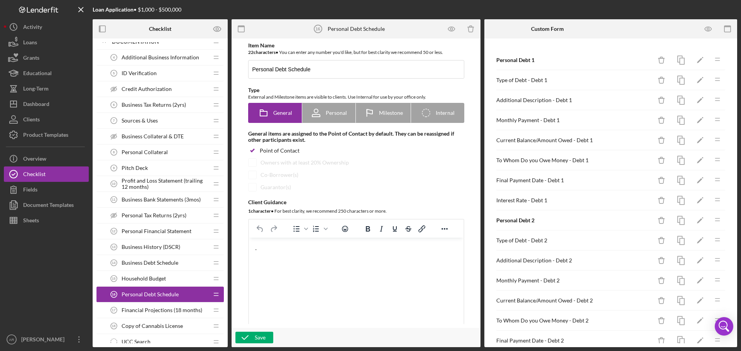
click at [144, 232] on span "Personal Financial Statement" at bounding box center [156, 231] width 70 height 6
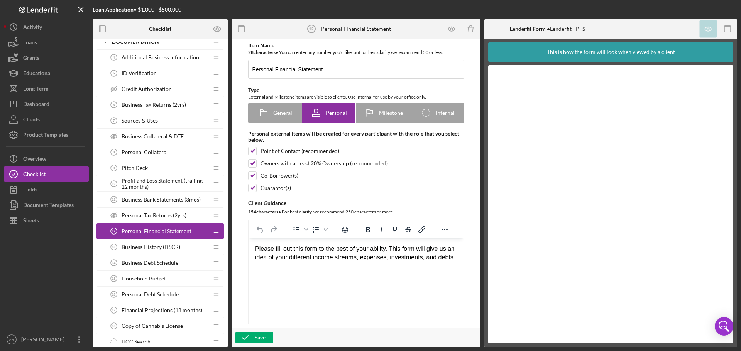
click at [150, 292] on span "Personal Debt Schedule" at bounding box center [149, 295] width 57 height 6
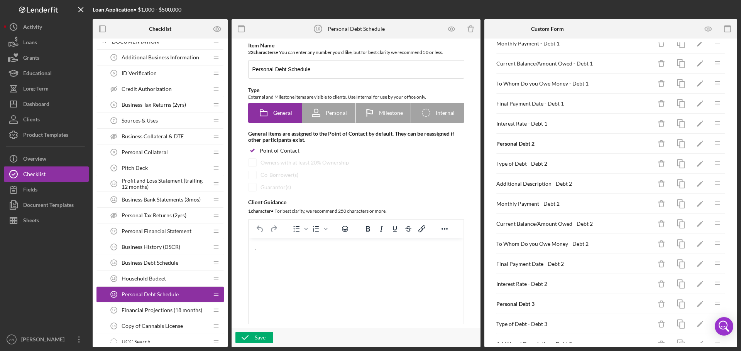
scroll to position [77, 0]
click at [156, 231] on span "Personal Financial Statement" at bounding box center [156, 231] width 70 height 6
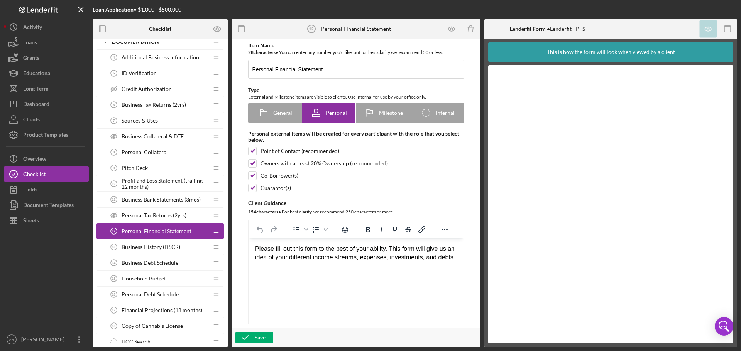
click at [161, 299] on div "Personal Debt Schedule 16 Personal Debt Schedule" at bounding box center [157, 294] width 102 height 15
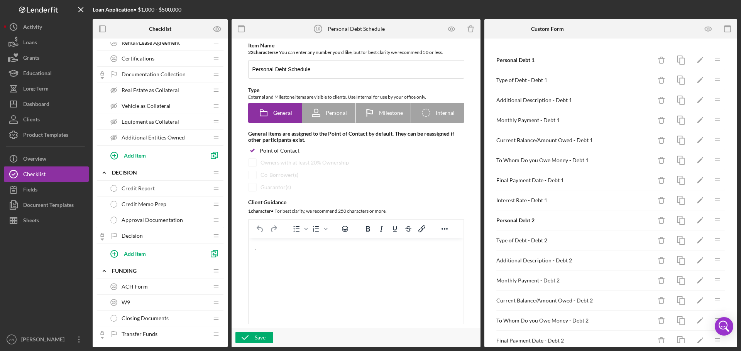
scroll to position [501, 0]
click at [163, 207] on span "Credit Memo Prep" at bounding box center [143, 204] width 45 height 6
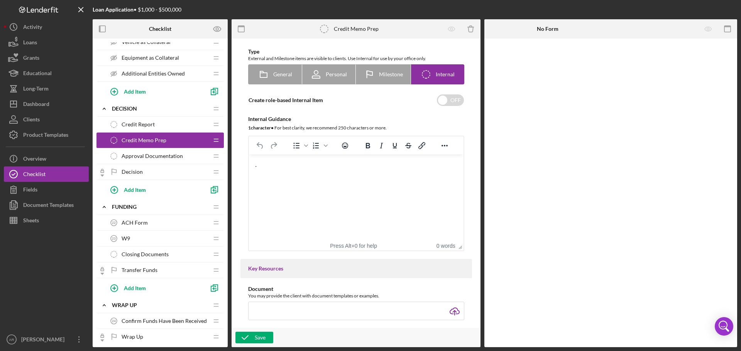
scroll to position [579, 0]
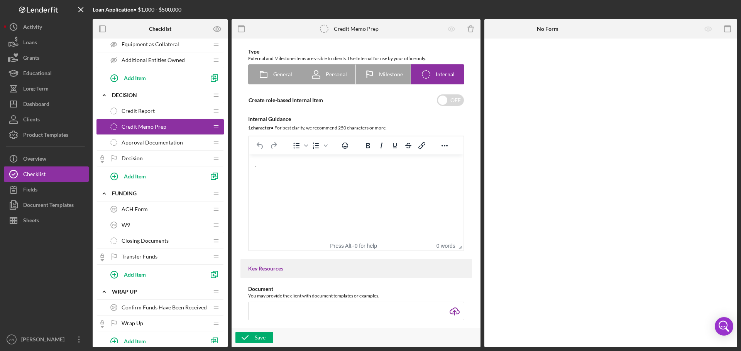
click at [179, 238] on div "Closing Documents Closing Documents" at bounding box center [157, 240] width 102 height 15
